Goal: Browse casually

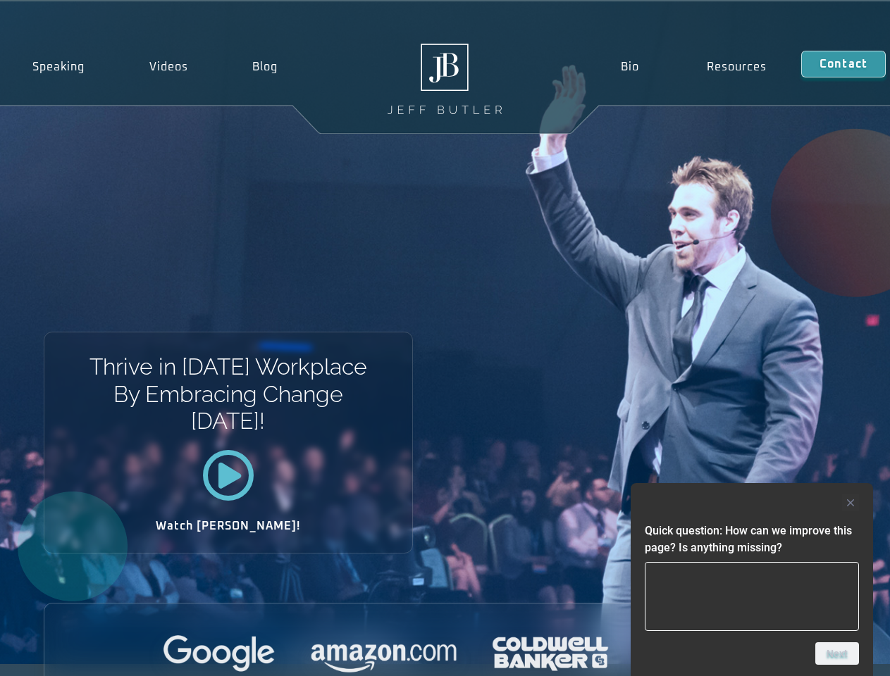
click at [445, 338] on div "Thrive in Tomorrow’s Workplace By Embracing Change Today! Watch Jeff!" at bounding box center [445, 332] width 890 height 663
click at [752, 503] on div at bounding box center [752, 503] width 214 height 17
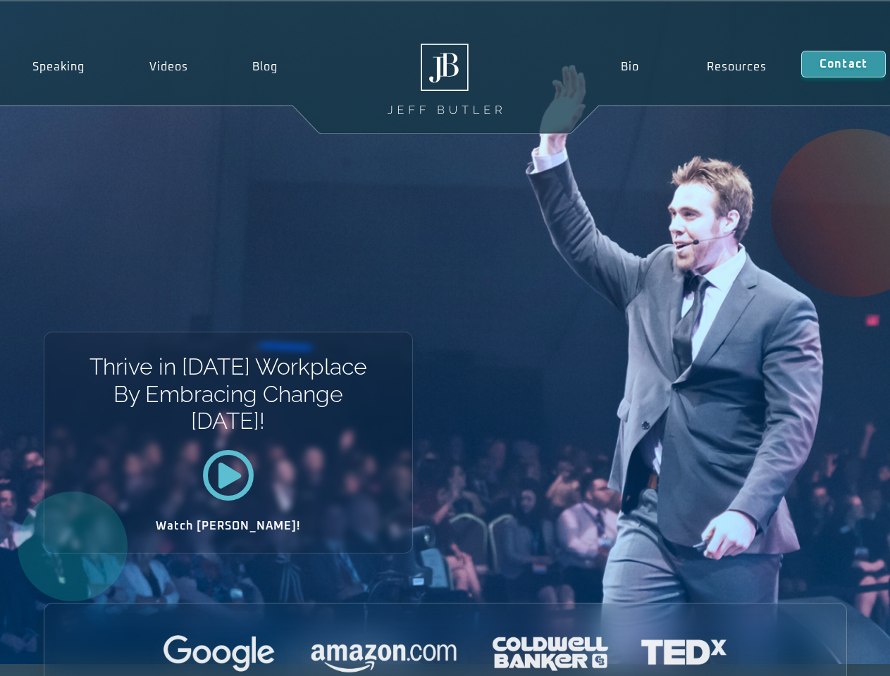
click at [837, 654] on div at bounding box center [445, 654] width 802 height 39
